Goal: Register for event/course

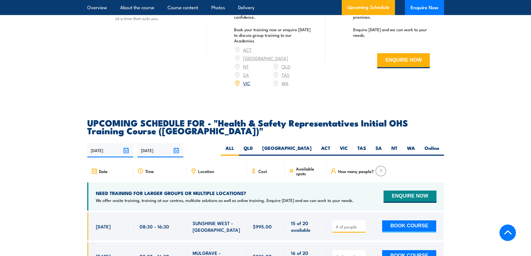
scroll to position [948, 0]
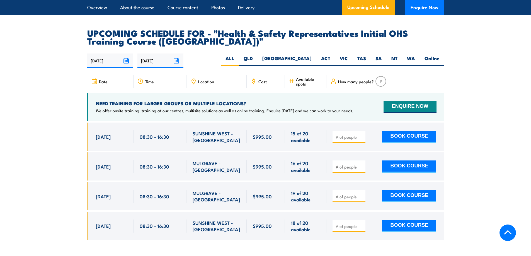
click at [351, 134] on input "number" at bounding box center [350, 137] width 28 height 6
type input "1"
click at [413, 131] on button "BOOK COURSE" at bounding box center [409, 137] width 54 height 12
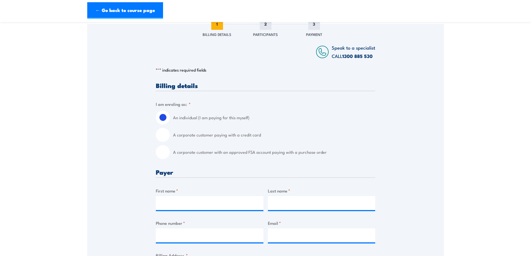
scroll to position [111, 0]
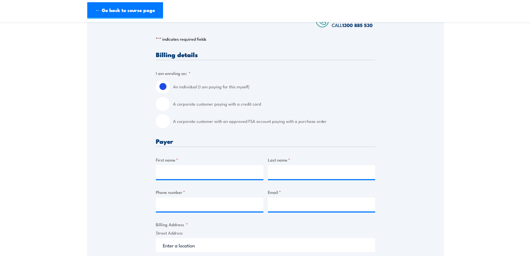
click at [157, 117] on input "A corporate customer with an approved FSA account paying with a purchase order" at bounding box center [163, 121] width 14 height 14
radio input "true"
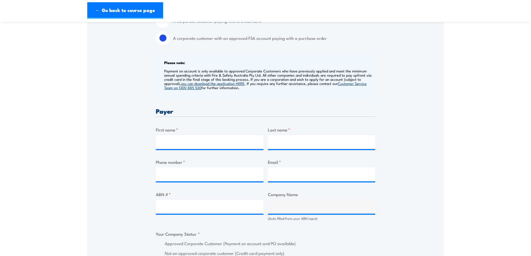
scroll to position [195, 0]
click at [208, 144] on input "First name *" at bounding box center [210, 142] width 108 height 14
type input "[PERSON_NAME]"
type input "Parma"
click at [207, 171] on input "Phone number *" at bounding box center [210, 174] width 108 height 14
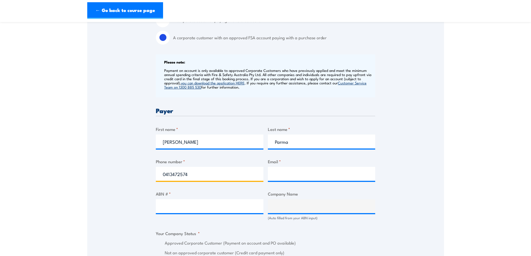
type input "0413472574"
click at [324, 179] on input "Email *" at bounding box center [322, 174] width 108 height 14
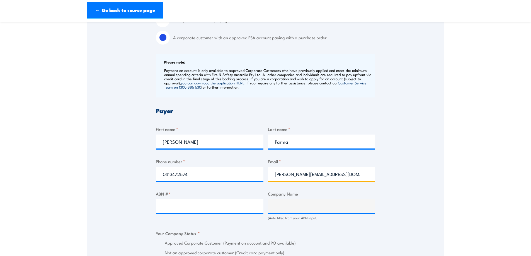
type input "[PERSON_NAME][EMAIL_ADDRESS][DOMAIN_NAME]"
click at [173, 215] on div "ABN # *" at bounding box center [210, 206] width 108 height 30
click at [173, 209] on input "ABN # *" at bounding box center [210, 206] width 108 height 14
click at [217, 200] on input "ABN # *" at bounding box center [210, 206] width 108 height 14
paste input "47004718647"
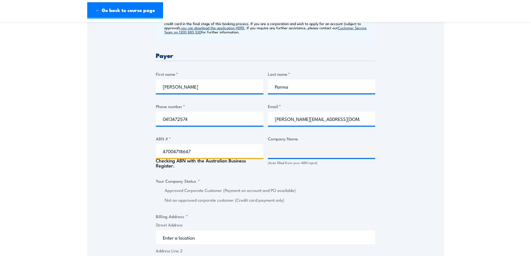
scroll to position [251, 0]
click at [323, 186] on fieldset "Your Company Status * Approved Corporate Customer (Payment on account and PO av…" at bounding box center [265, 190] width 219 height 26
click at [165, 151] on input "47004718647" at bounding box center [210, 151] width 108 height 14
click at [199, 148] on input "47004718647" at bounding box center [210, 151] width 108 height 14
type input "47004718647"
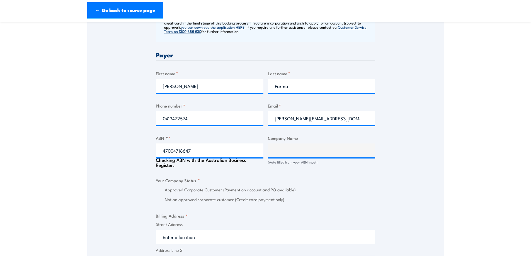
drag, startPoint x: 224, startPoint y: 174, endPoint x: 240, endPoint y: 174, distance: 15.9
click at [224, 174] on div "Billing details I am enroling as: * An individual (I am paying for this myself)…" at bounding box center [265, 196] width 219 height 569
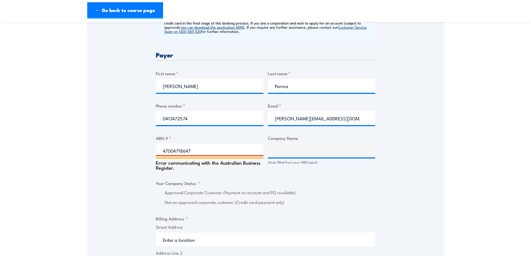
drag, startPoint x: 216, startPoint y: 153, endPoint x: 30, endPoint y: 152, distance: 186.2
click at [30, 152] on section "Health & Safety Representatives Initial OHS Training Course ([GEOGRAPHIC_DATA])…" at bounding box center [265, 151] width 531 height 748
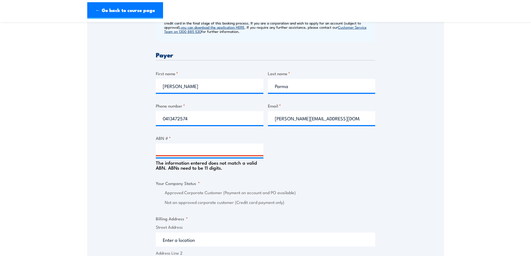
click at [298, 199] on label "Not an approved corporate customer (Credit card payment only)" at bounding box center [270, 202] width 210 height 6
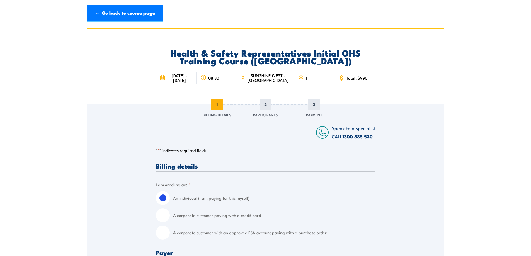
drag, startPoint x: 165, startPoint y: 236, endPoint x: 169, endPoint y: 236, distance: 3.9
click at [164, 236] on input "A corporate customer with an approved FSA account paying with a purchase order" at bounding box center [163, 233] width 14 height 14
radio input "true"
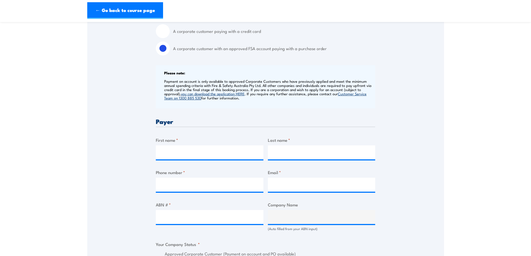
scroll to position [195, 0]
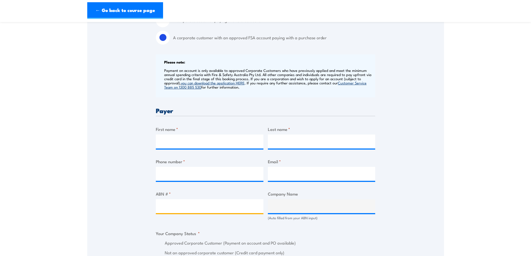
click at [197, 208] on input "ABN # *" at bounding box center [210, 206] width 108 height 14
paste input "62 730 698 344"
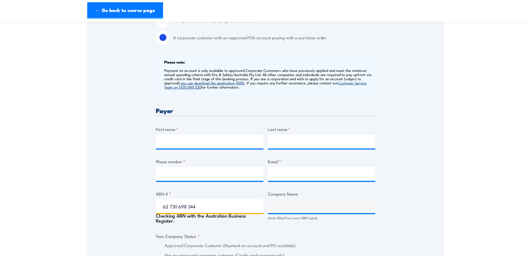
type input "62 730 698 344"
drag, startPoint x: 209, startPoint y: 207, endPoint x: 75, endPoint y: 220, distance: 134.4
click at [76, 220] on section "Health & Safety Representatives Initial OHS Training Course ([GEOGRAPHIC_DATA])…" at bounding box center [265, 205] width 531 height 745
paste input "47 004 718 647"
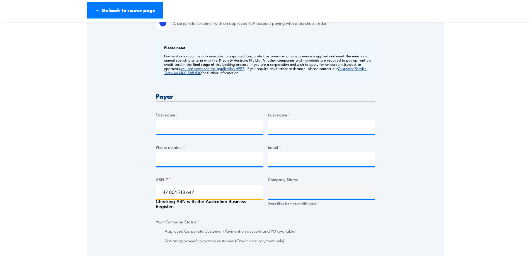
scroll to position [223, 0]
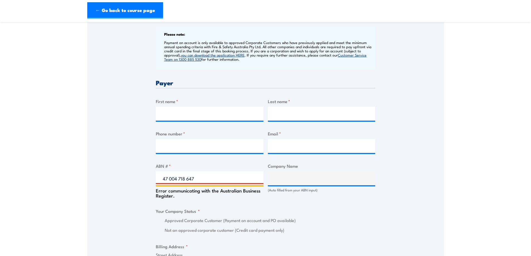
type input "47 004 718 647"
click at [354, 204] on div "Billing details I am enroling as: * An individual (I am paying for this myself)…" at bounding box center [265, 226] width 219 height 572
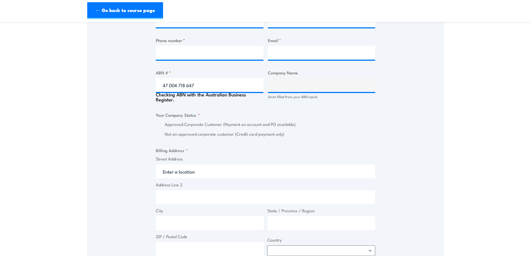
scroll to position [334, 0]
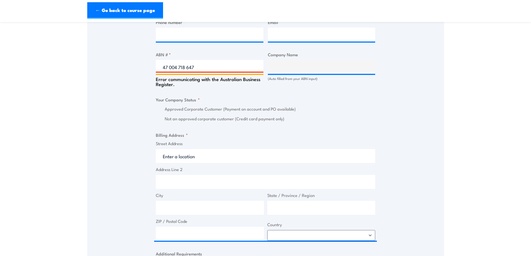
drag, startPoint x: 207, startPoint y: 69, endPoint x: 146, endPoint y: 65, distance: 61.4
click at [146, 65] on div "Speak to a specialist CALL 1300 885 530 CALL 1300 885 530 " * " indicates requi…" at bounding box center [265, 86] width 357 height 632
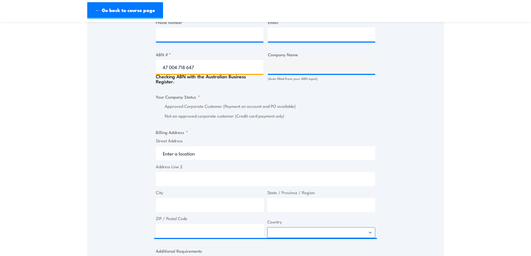
click at [211, 65] on input "47 004 718 647" at bounding box center [210, 67] width 108 height 14
click at [248, 90] on div "Billing details I am enroling as: * An individual (I am paying for this myself)…" at bounding box center [265, 112] width 219 height 569
